Goal: Transaction & Acquisition: Purchase product/service

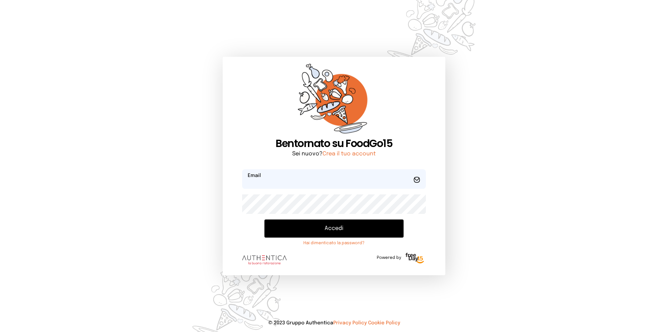
type input "**********"
click at [337, 228] on button "Accedi" at bounding box center [334, 228] width 139 height 18
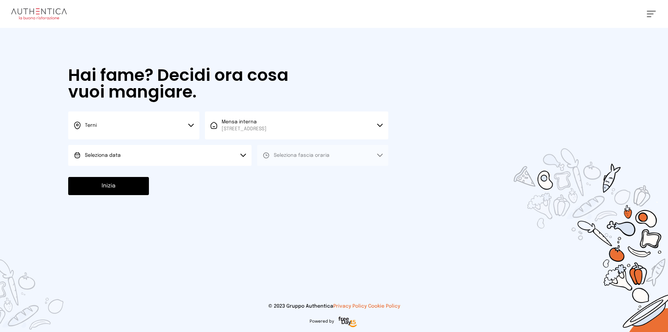
click at [177, 126] on button "Terni" at bounding box center [133, 125] width 131 height 28
click at [133, 151] on li "Terni" at bounding box center [133, 148] width 131 height 19
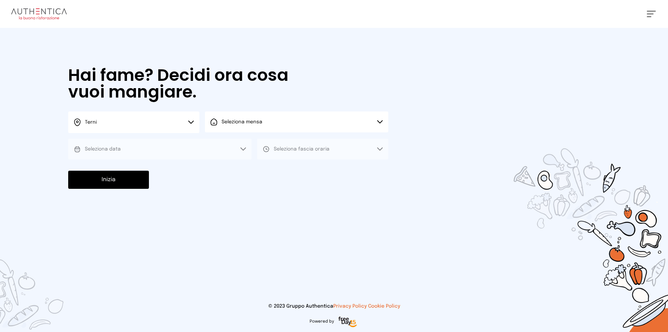
drag, startPoint x: 260, startPoint y: 128, endPoint x: 259, endPoint y: 158, distance: 29.3
click at [260, 128] on button "Seleziona mensa" at bounding box center [296, 121] width 183 height 21
click at [253, 148] on span "[STREET_ADDRESS]" at bounding box center [244, 148] width 45 height 7
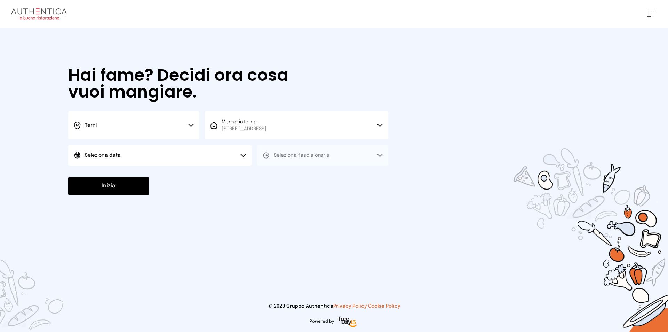
click at [155, 156] on button "Seleziona data" at bounding box center [159, 155] width 183 height 21
click at [139, 171] on li "[DATE], [DATE]" at bounding box center [159, 175] width 183 height 18
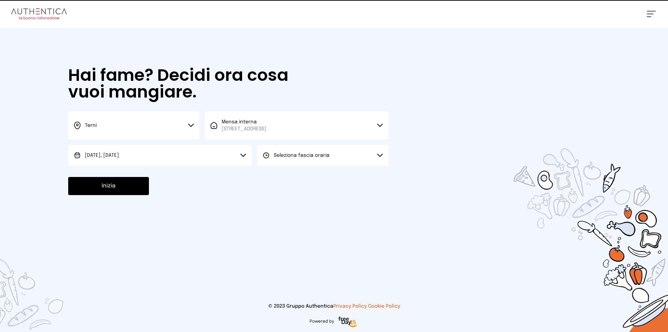
click at [316, 155] on span "Seleziona fascia oraria" at bounding box center [302, 155] width 56 height 5
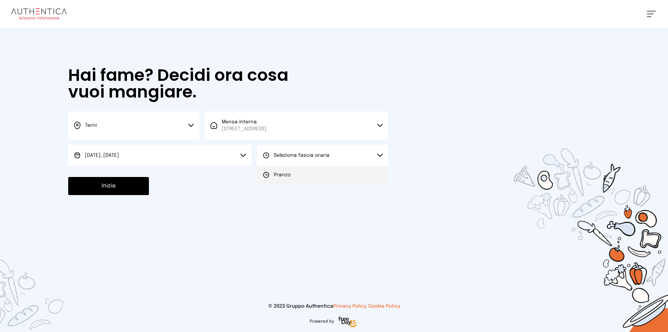
click at [306, 174] on li "Pranzo" at bounding box center [322, 175] width 131 height 18
click at [114, 186] on button "Inizia" at bounding box center [108, 186] width 81 height 18
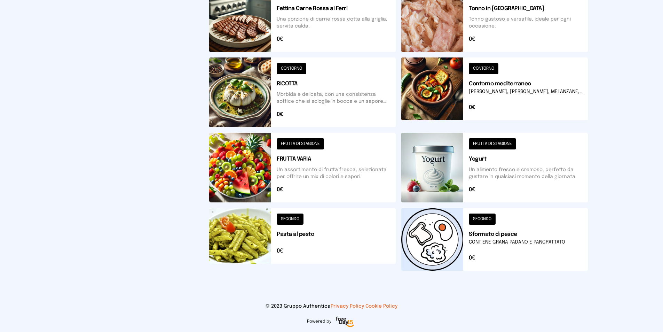
scroll to position [203, 0]
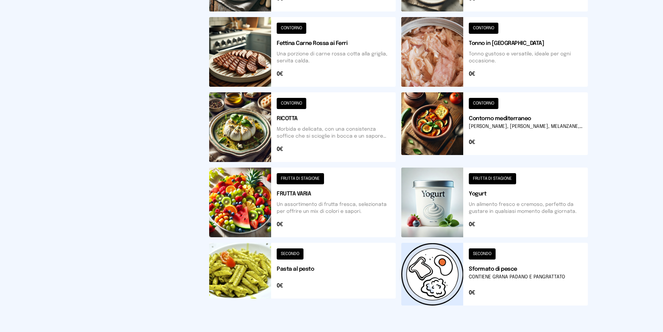
click at [257, 132] on button at bounding box center [302, 127] width 187 height 70
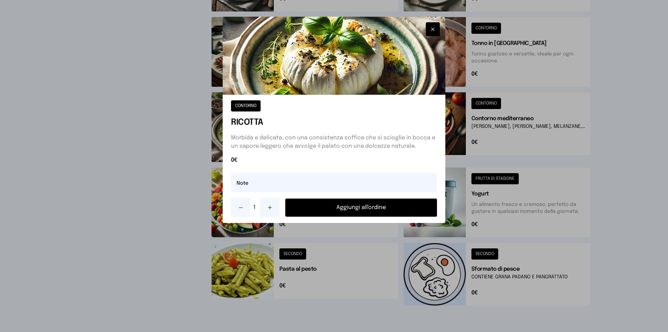
click at [402, 208] on button "Aggiungi all'ordine" at bounding box center [361, 207] width 152 height 18
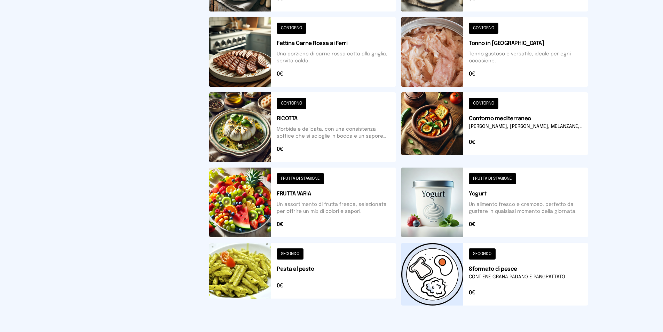
click at [244, 61] on button at bounding box center [302, 52] width 187 height 70
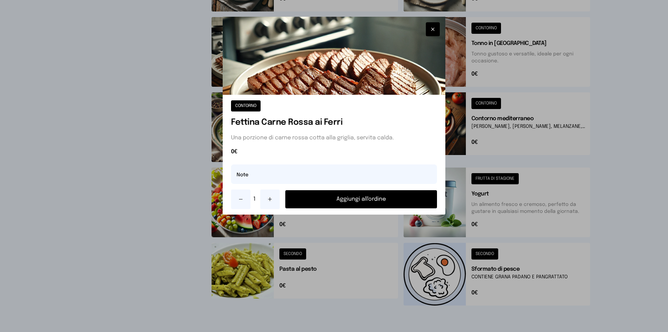
click at [324, 196] on button "Aggiungi all'ordine" at bounding box center [361, 199] width 152 height 18
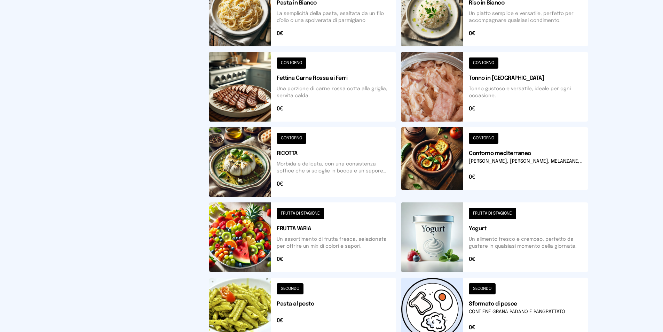
scroll to position [133, 0]
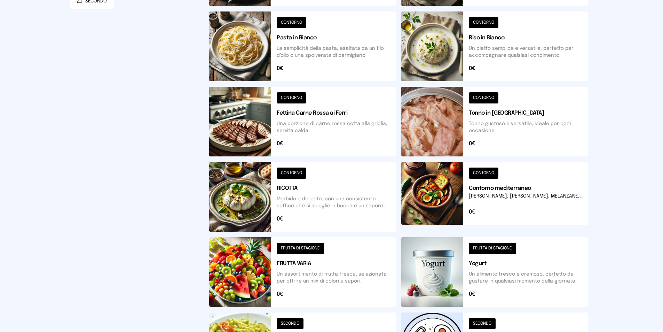
click at [432, 57] on button at bounding box center [494, 46] width 187 height 70
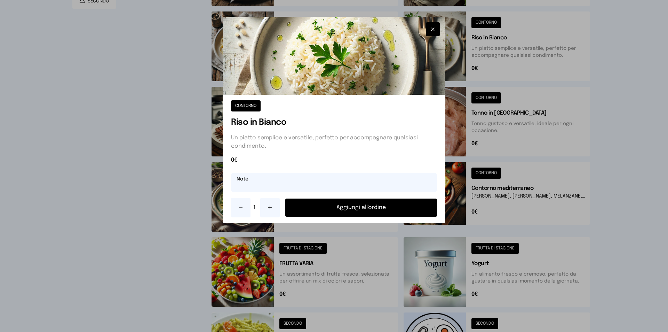
click at [263, 186] on input "text" at bounding box center [334, 182] width 206 height 19
type input "**********"
click at [357, 202] on button "Aggiungi all'ordine" at bounding box center [361, 207] width 152 height 18
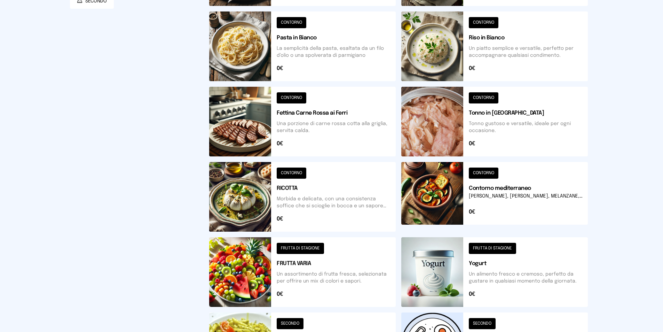
scroll to position [29, 0]
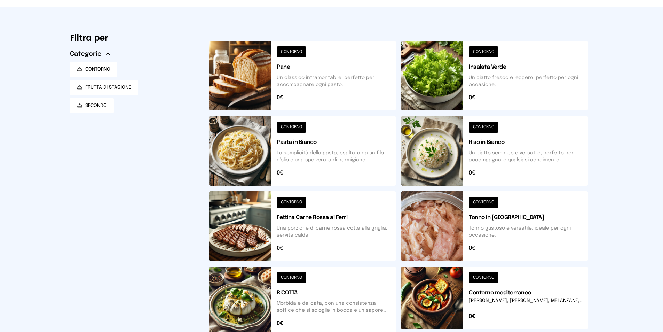
click at [443, 63] on button at bounding box center [494, 76] width 187 height 70
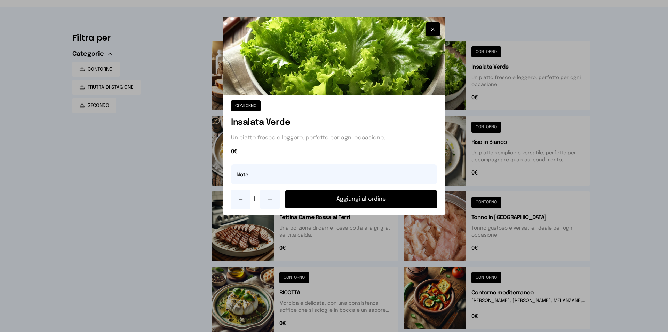
click at [394, 200] on button "Aggiungi all'ordine" at bounding box center [361, 199] width 152 height 18
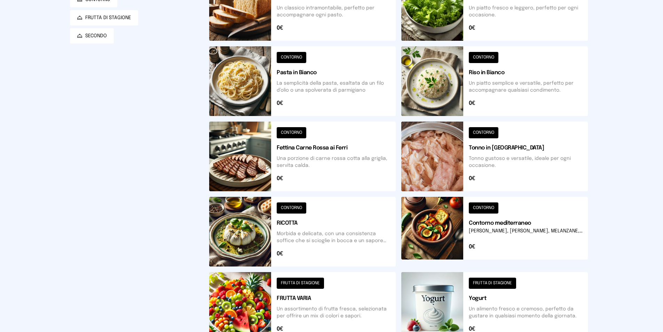
scroll to position [168, 0]
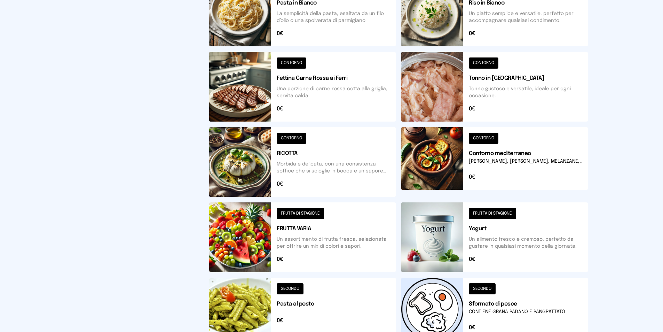
click at [253, 243] on button at bounding box center [302, 237] width 187 height 70
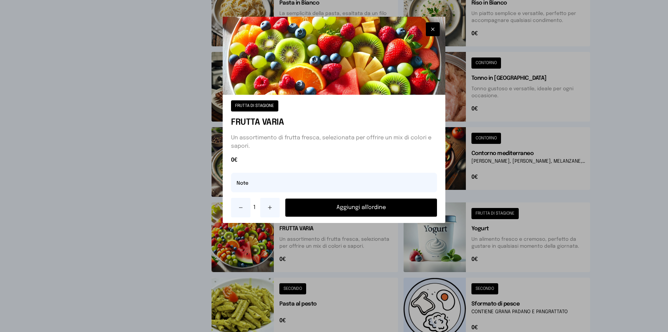
click at [368, 212] on button "Aggiungi all'ordine" at bounding box center [361, 207] width 152 height 18
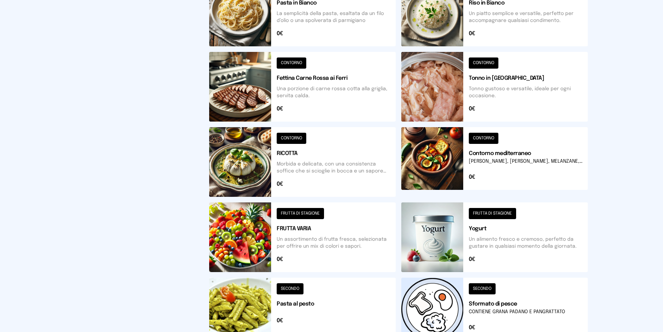
scroll to position [64, 0]
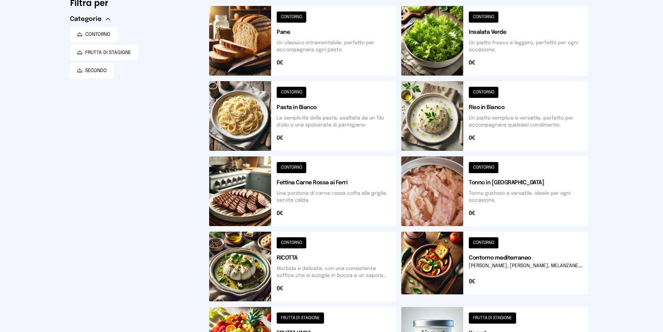
click at [252, 31] on button at bounding box center [302, 41] width 187 height 70
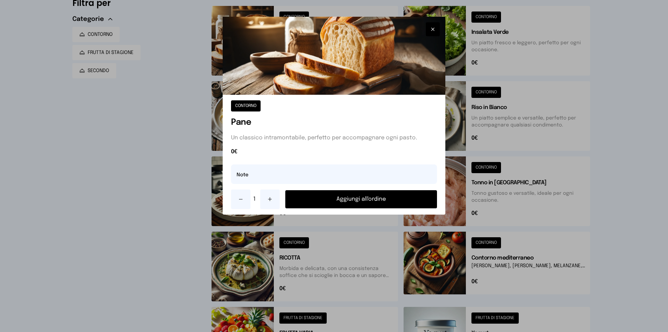
click at [350, 207] on button "Aggiungi all'ordine" at bounding box center [361, 199] width 152 height 18
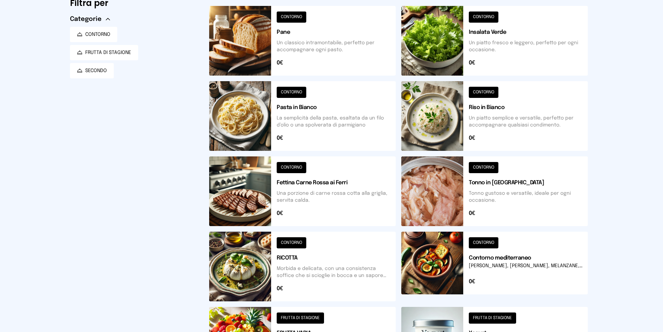
click at [348, 192] on button at bounding box center [302, 191] width 187 height 70
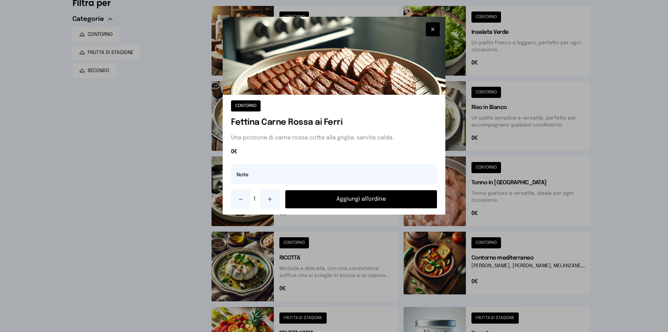
click at [598, 169] on div at bounding box center [334, 166] width 668 height 332
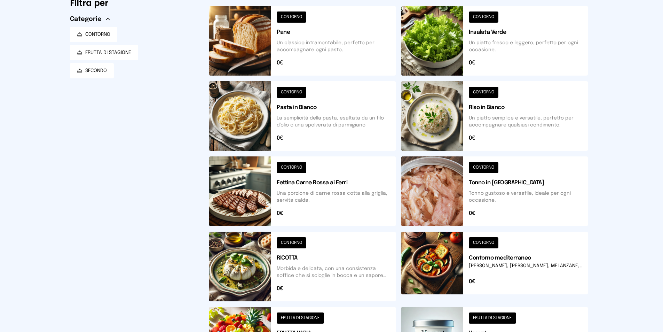
scroll to position [0, 0]
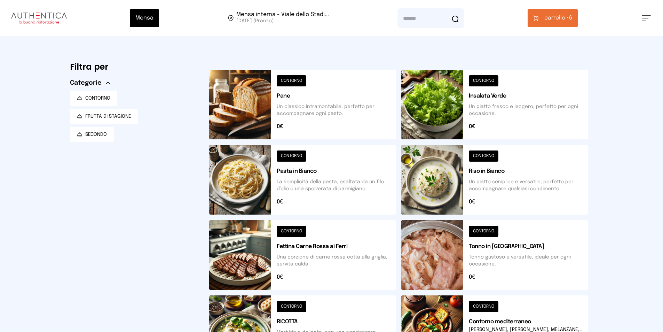
click at [553, 21] on span "carrello •" at bounding box center [556, 18] width 25 height 8
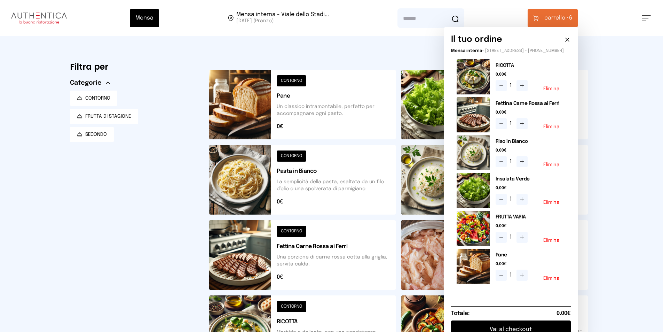
click at [622, 103] on div "Mensa Mensa interna - Viale dello Stadi... [DATE] ([GEOGRAPHIC_DATA]) [GEOGRAPH…" at bounding box center [331, 285] width 663 height 570
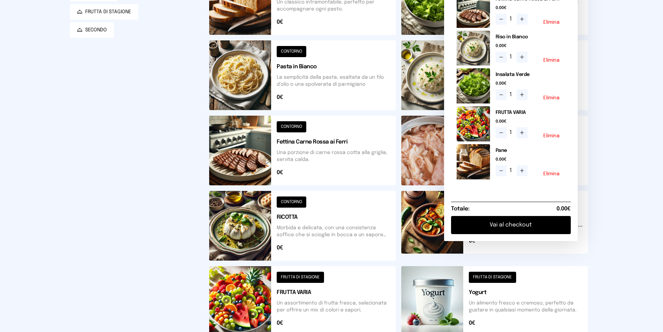
scroll to position [139, 0]
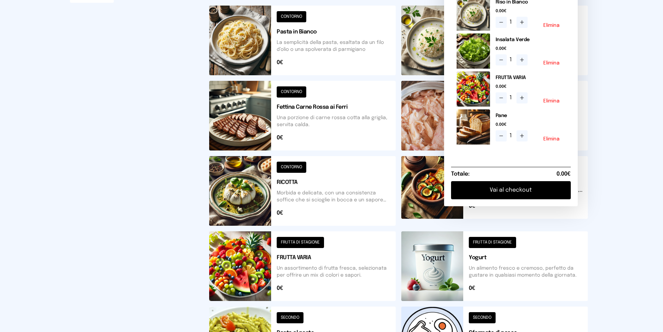
click at [513, 196] on button "Vai al checkout" at bounding box center [511, 190] width 120 height 18
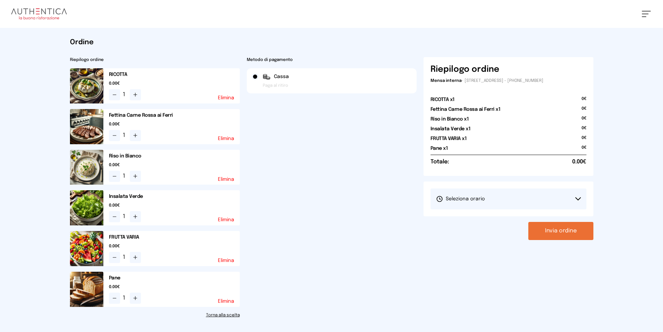
click at [579, 198] on icon at bounding box center [578, 198] width 6 height 3
click at [465, 212] on li "1° Turno (13:00 - 15:00)" at bounding box center [509, 218] width 156 height 18
click at [564, 240] on button "Invia ordine" at bounding box center [560, 231] width 65 height 18
